Goal: Task Accomplishment & Management: Manage account settings

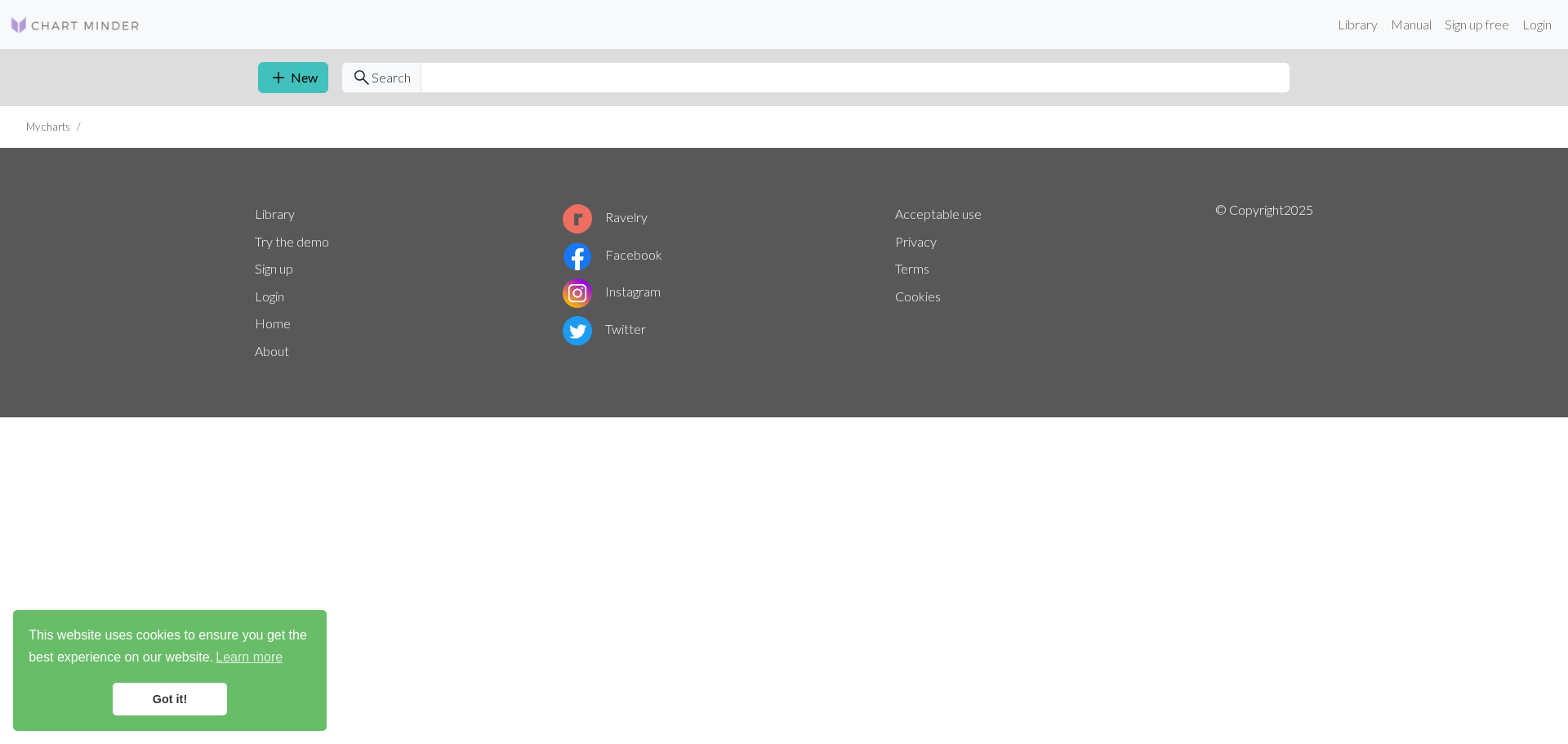
click at [67, 21] on img at bounding box center [75, 25] width 131 height 20
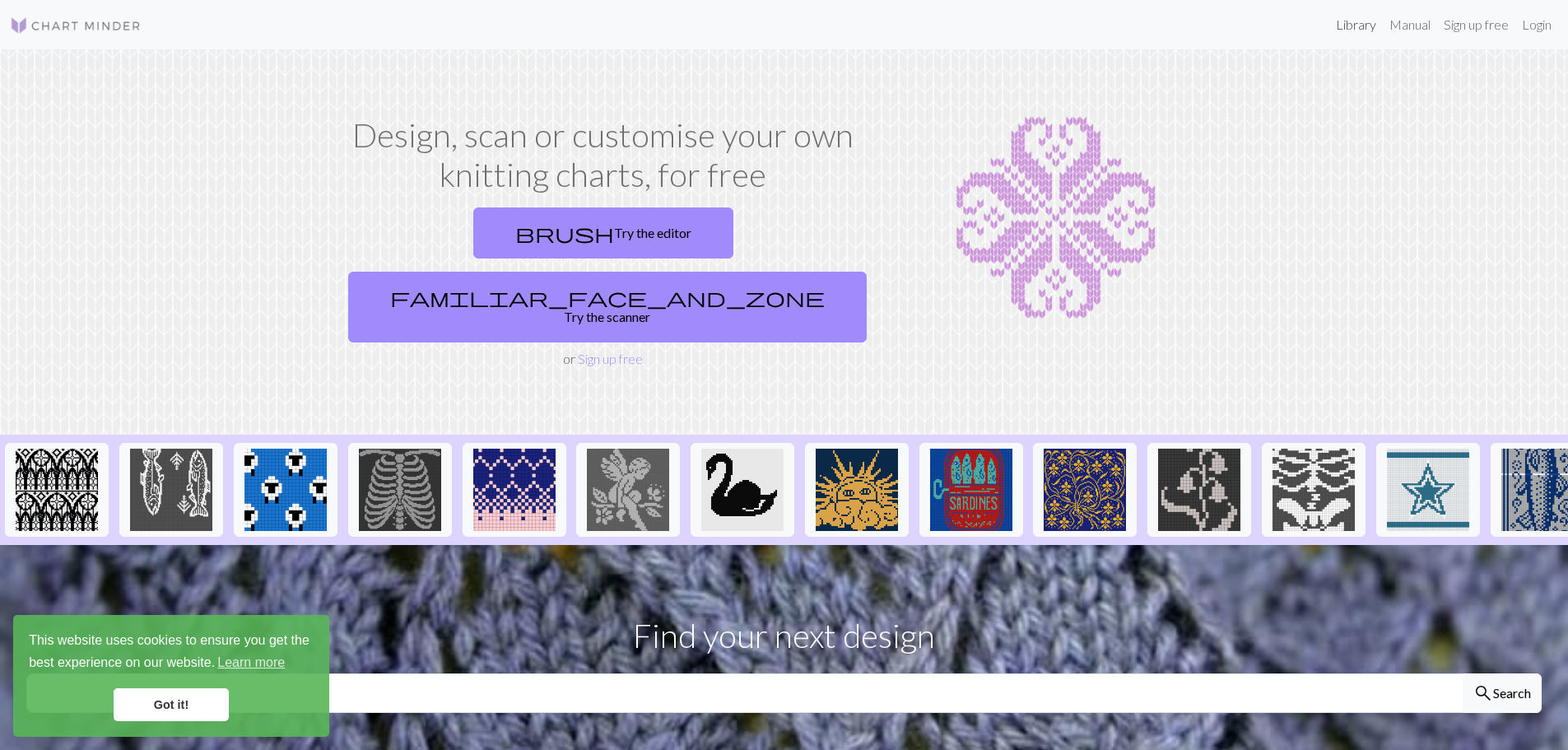
click at [1369, 27] on link "Library" at bounding box center [1356, 25] width 53 height 33
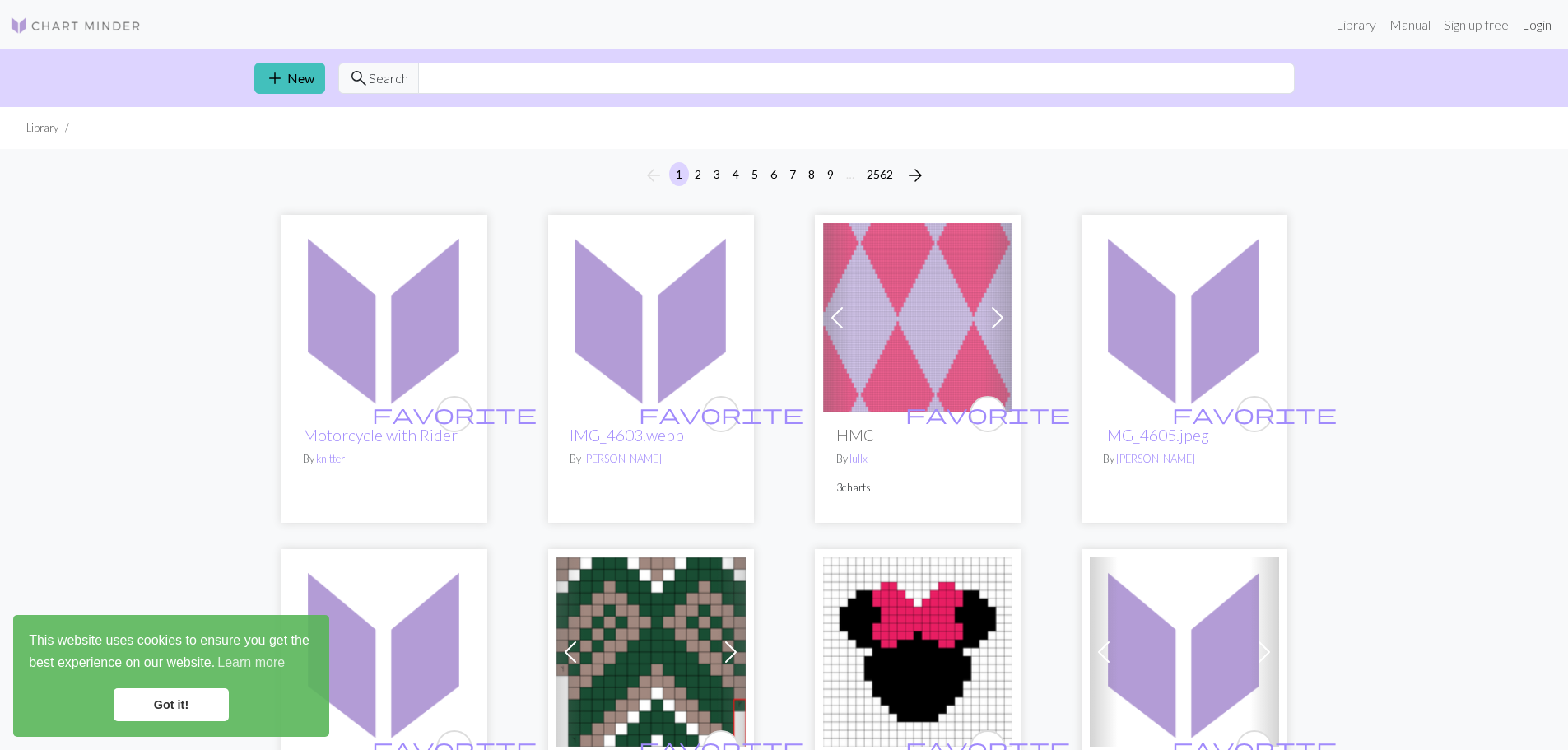
click at [1532, 16] on link "Login" at bounding box center [1536, 25] width 43 height 33
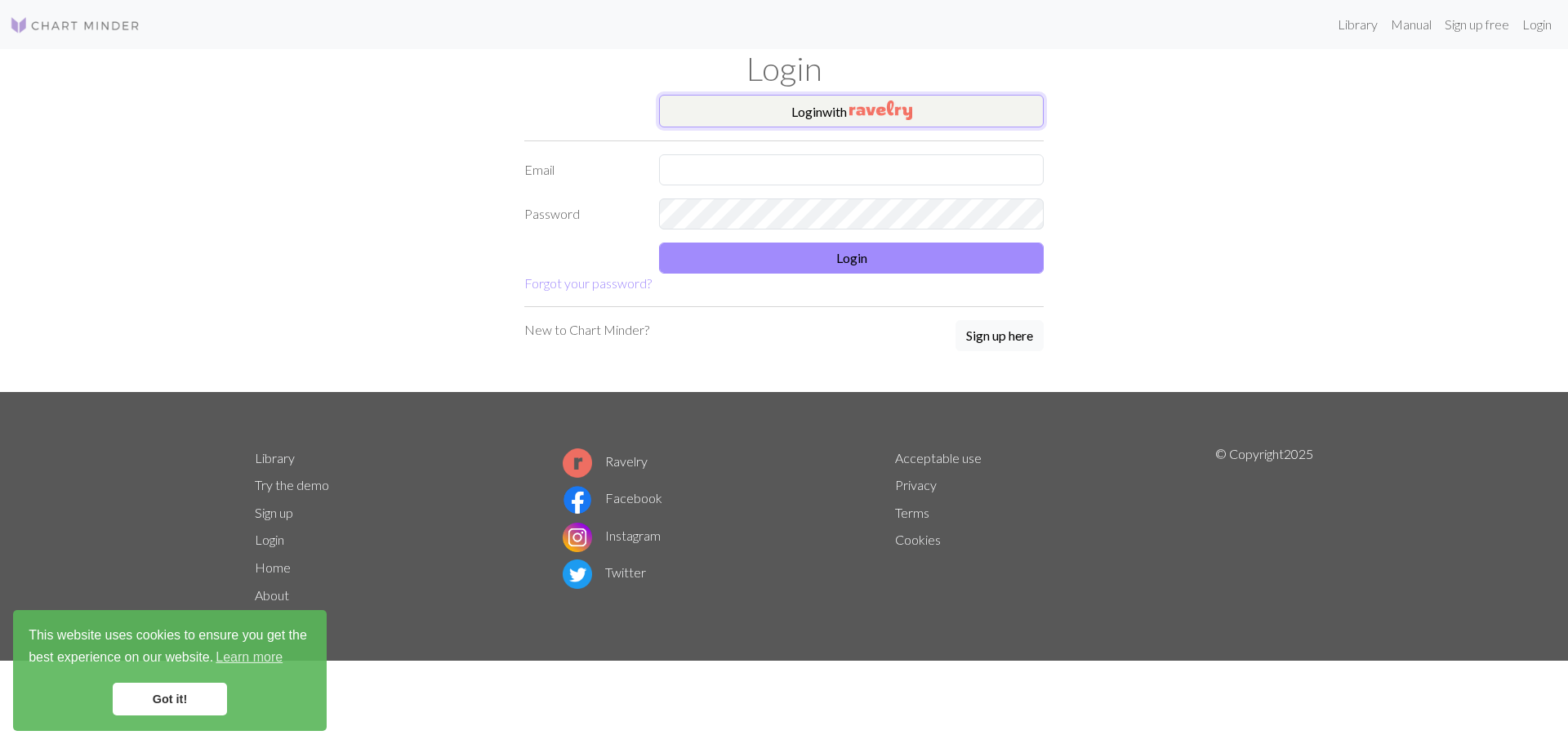
click at [855, 99] on button "Login with" at bounding box center [852, 111] width 385 height 33
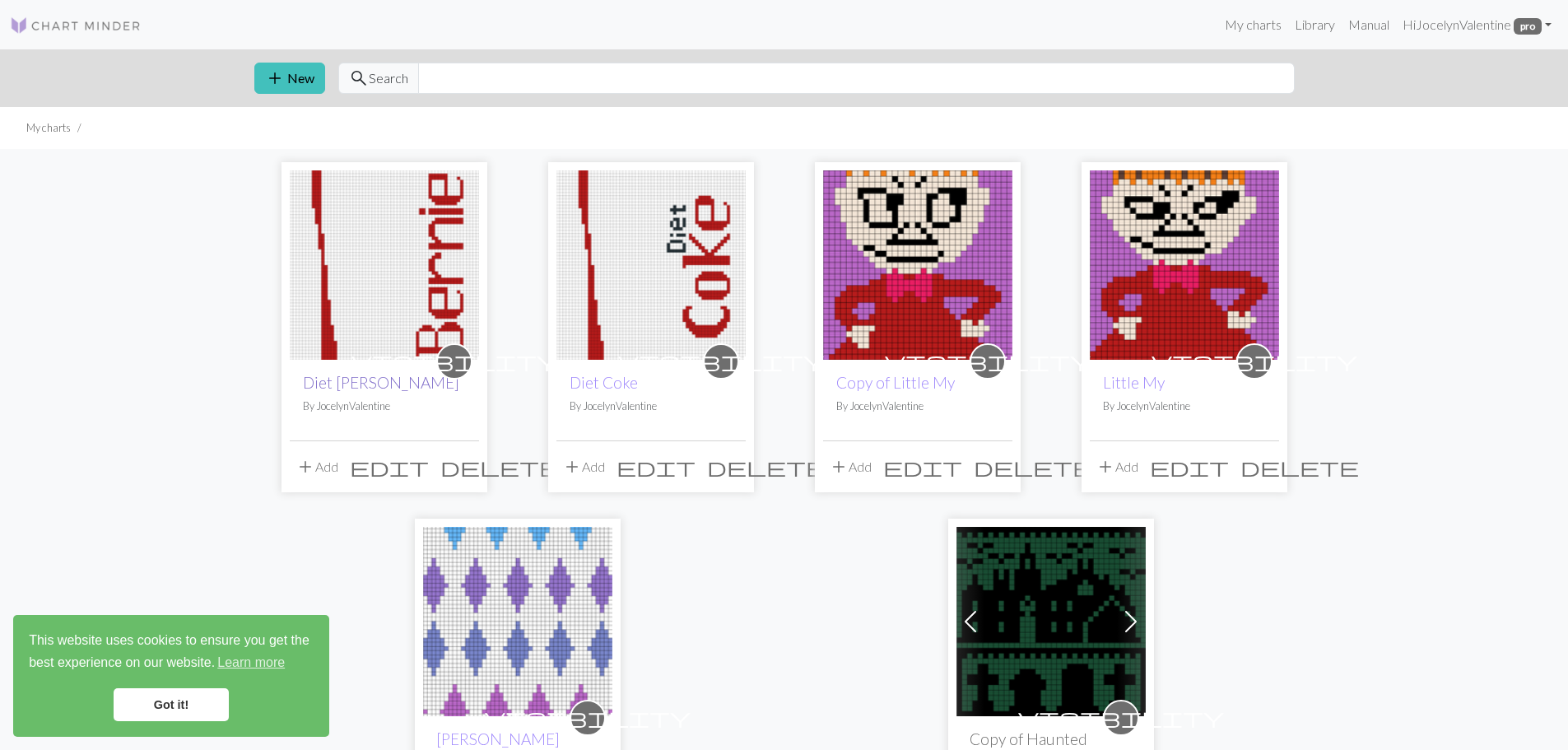
click at [330, 382] on link "Diet [PERSON_NAME]" at bounding box center [381, 382] width 157 height 19
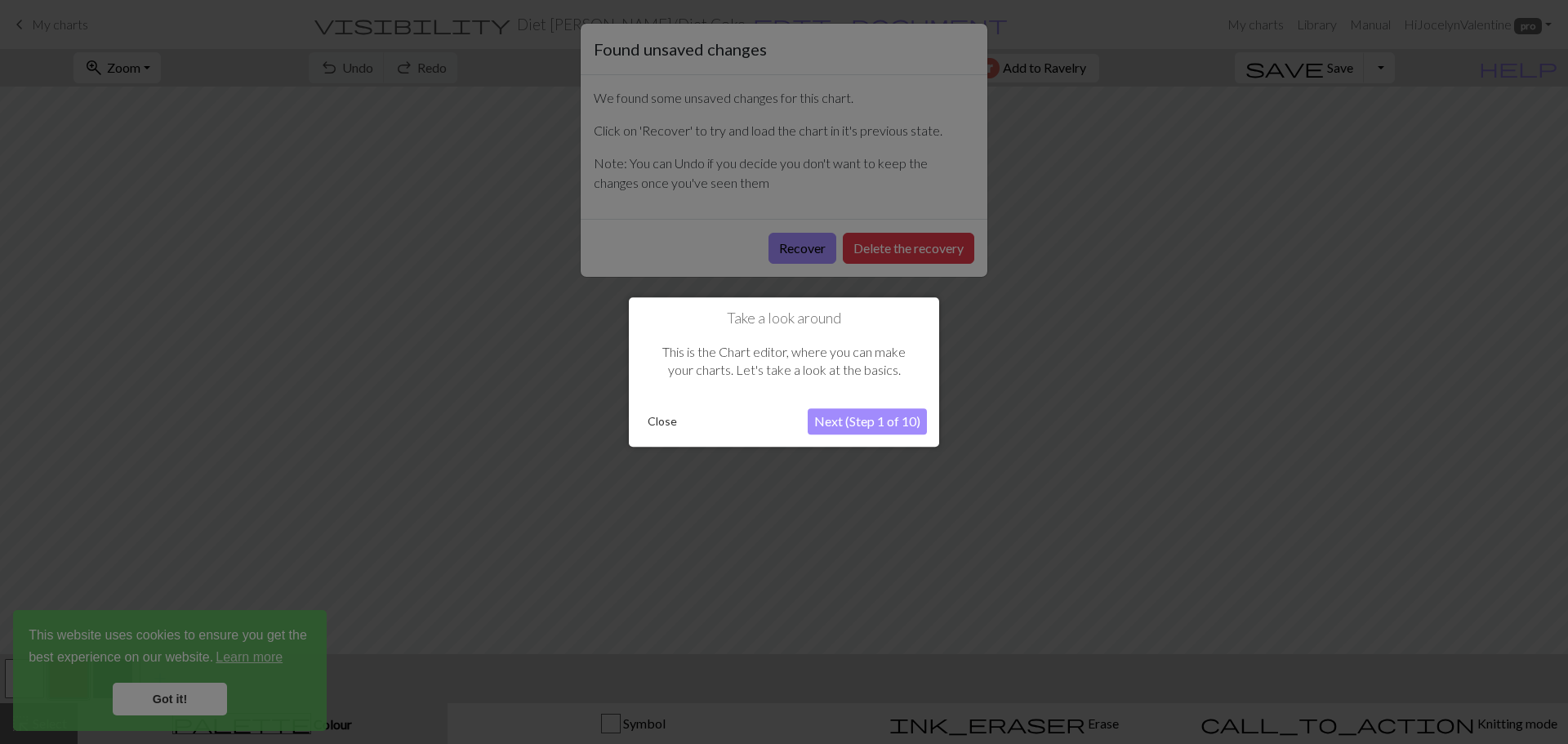
click at [657, 425] on button "Close" at bounding box center [662, 422] width 43 height 25
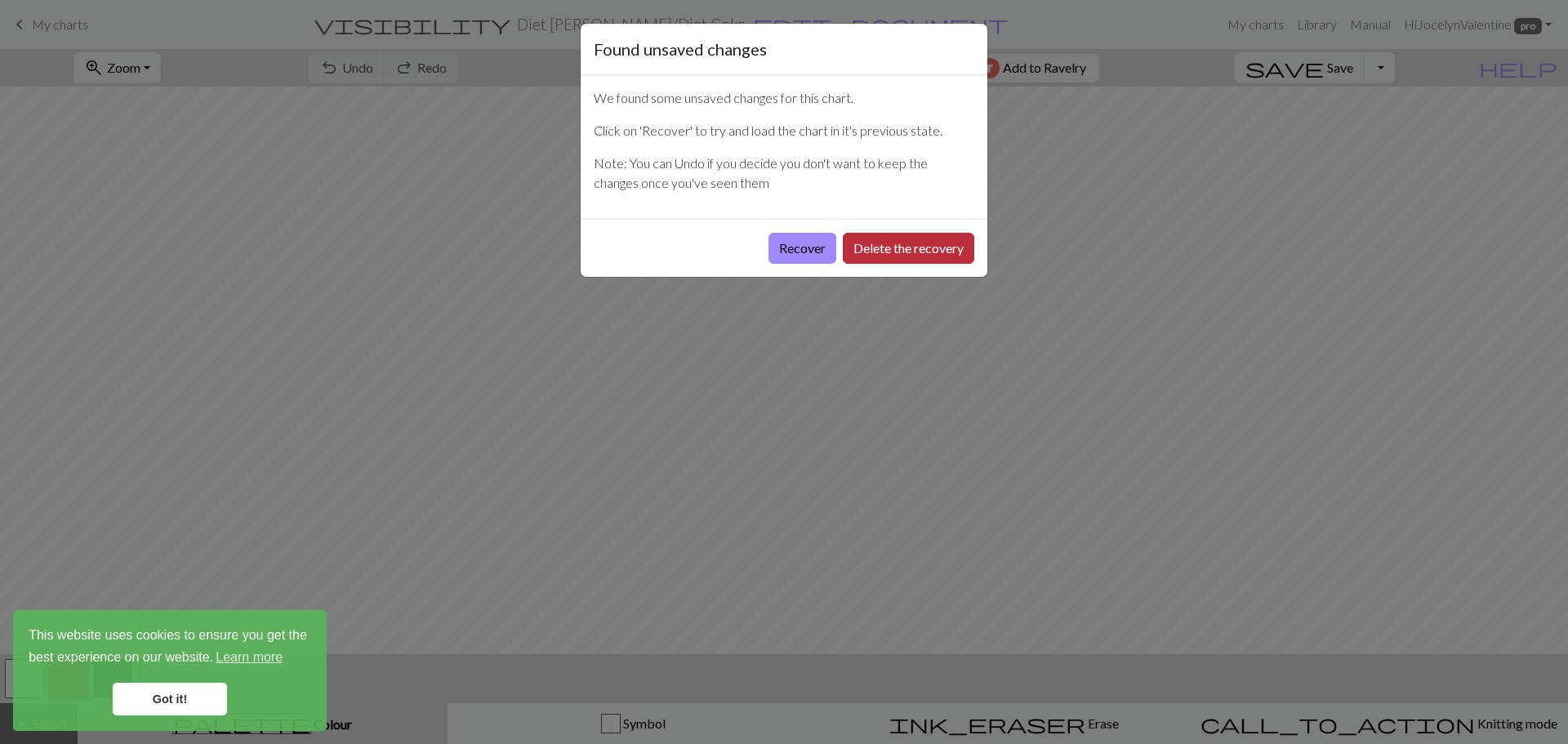
click at [849, 242] on button "Delete the recovery" at bounding box center [908, 248] width 132 height 31
